Goal: Transaction & Acquisition: Obtain resource

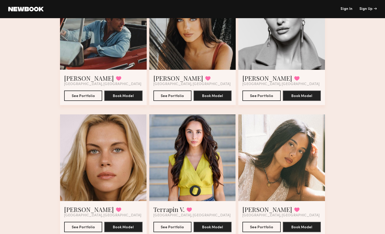
scroll to position [97, 0]
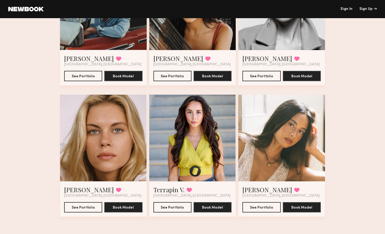
click at [104, 155] on div at bounding box center [103, 137] width 87 height 87
click at [81, 209] on button "See Portfolio" at bounding box center [83, 206] width 38 height 10
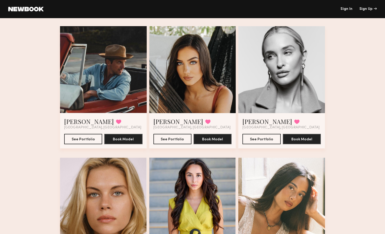
scroll to position [20, 0]
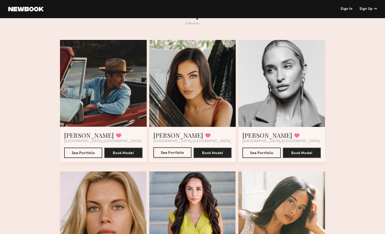
click at [176, 153] on button "See Portfolio" at bounding box center [173, 152] width 38 height 10
click at [369, 79] on div "Urtopia 6 Models Pete S. Favorited Laguna Beach, CA See Portfolio Book Model Ge…" at bounding box center [192, 158] width 385 height 303
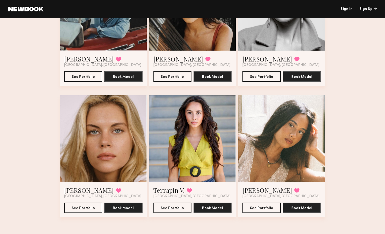
scroll to position [97, 0]
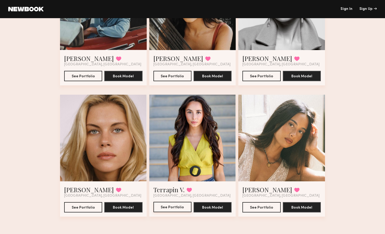
click at [171, 209] on button "See Portfolio" at bounding box center [173, 206] width 38 height 10
